Goal: Communication & Community: Answer question/provide support

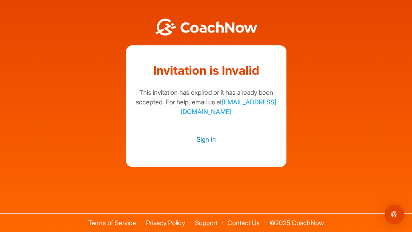
scroll to position [0, 0]
click at [207, 143] on link "Sign In" at bounding box center [206, 139] width 144 height 10
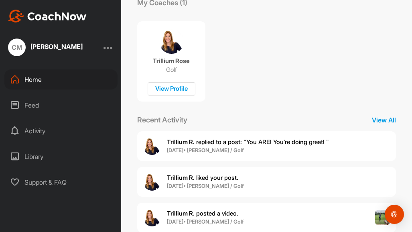
scroll to position [134, 0]
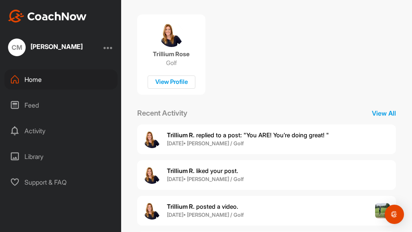
click at [211, 132] on span "Trillium R. replied to a post : "You ARE! You’re doing great! "" at bounding box center [248, 135] width 162 height 8
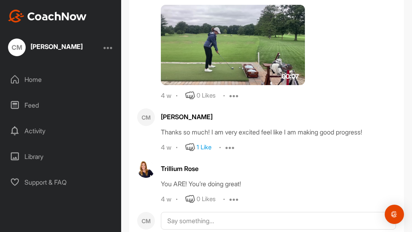
scroll to position [620, 0]
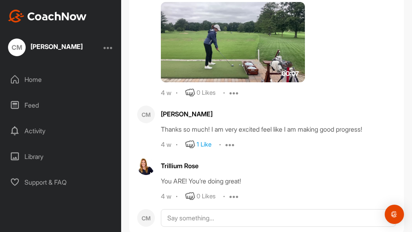
click at [220, 53] on img at bounding box center [233, 42] width 144 height 80
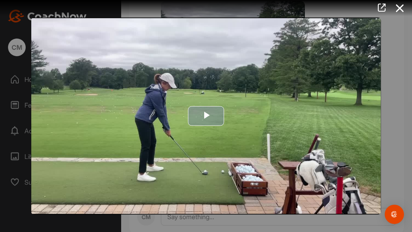
click at [206, 116] on span "Video Player" at bounding box center [206, 116] width 0 height 0
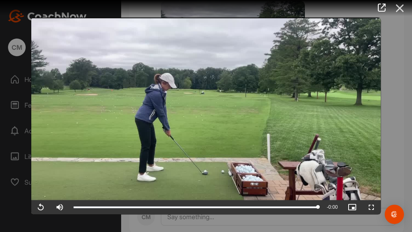
click at [396, 8] on icon at bounding box center [400, 8] width 18 height 15
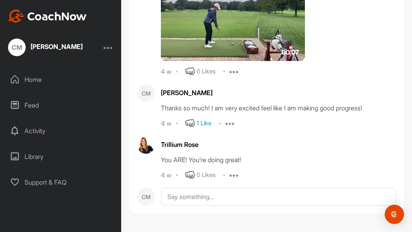
scroll to position [643, 0]
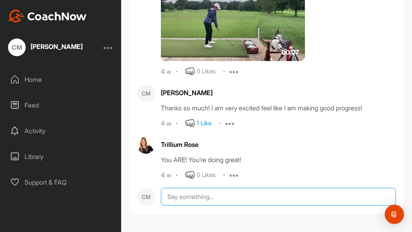
click at [194, 201] on textarea at bounding box center [278, 197] width 235 height 18
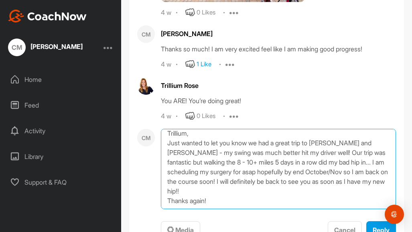
scroll to position [4, 0]
type textarea "Trillium, Just wanted to let you know we had a great trip to [PERSON_NAME] and …"
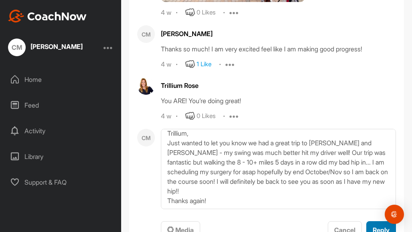
click at [375, 227] on span "Reply" at bounding box center [381, 230] width 17 height 8
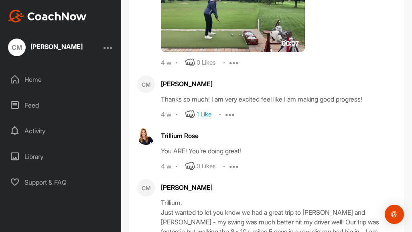
scroll to position [686, 0]
